Goal: Check status

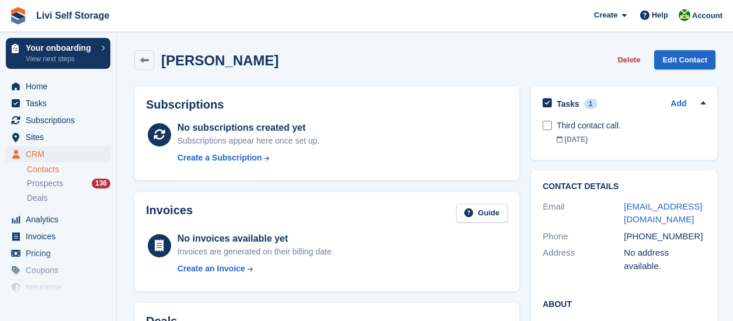
scroll to position [253, 0]
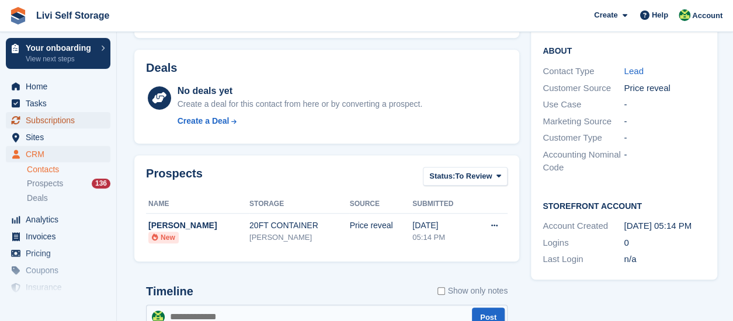
click at [60, 124] on span "Subscriptions" at bounding box center [61, 120] width 70 height 16
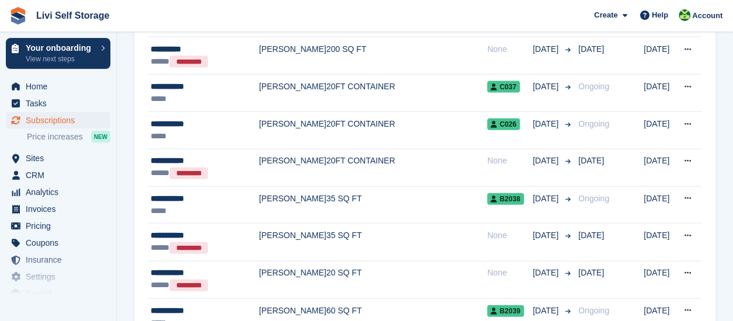
scroll to position [1285, 0]
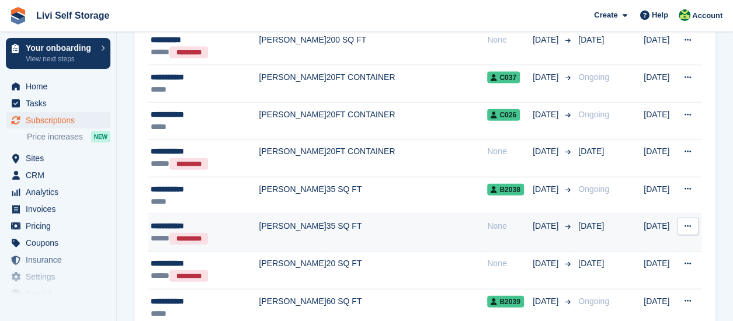
click at [165, 220] on div "**********" at bounding box center [205, 226] width 108 height 12
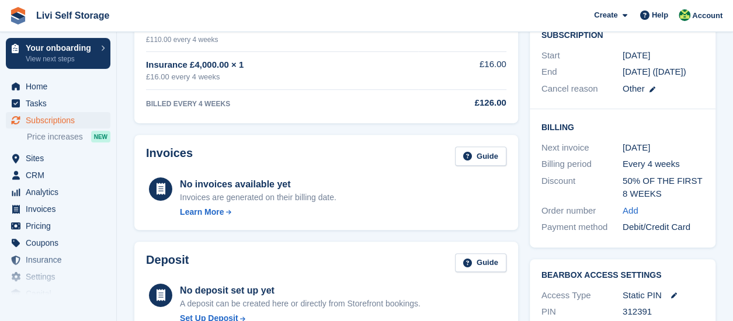
scroll to position [292, 0]
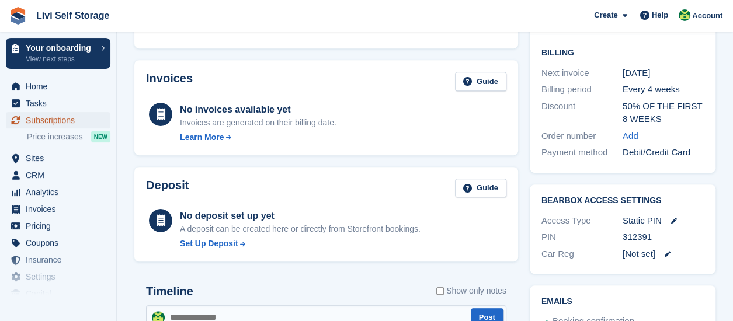
click at [54, 122] on span "Subscriptions" at bounding box center [61, 120] width 70 height 16
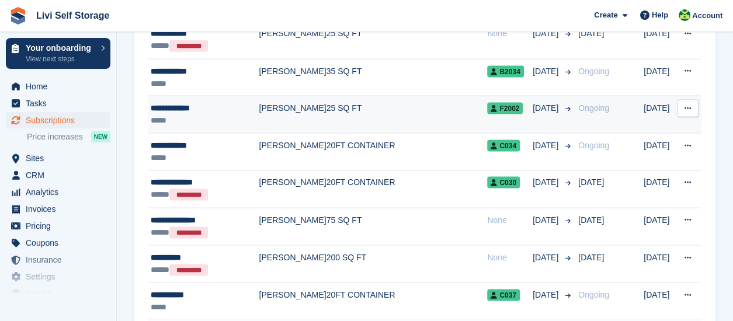
scroll to position [1109, 0]
